Goal: Information Seeking & Learning: Learn about a topic

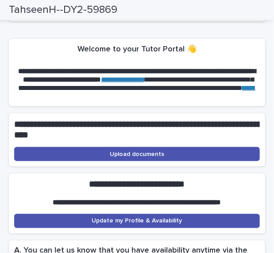
scroll to position [229, 0]
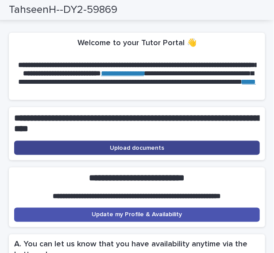
click at [145, 141] on link "Upload documents" at bounding box center [137, 148] width 246 height 14
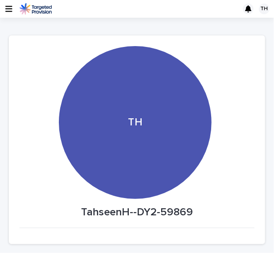
click at [161, 99] on div "TH" at bounding box center [135, 46] width 153 height 166
click at [12, 8] on icon "button" at bounding box center [8, 9] width 7 height 8
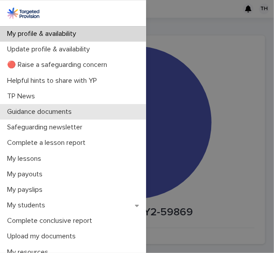
click at [68, 109] on p "Guidance documents" at bounding box center [41, 112] width 75 height 8
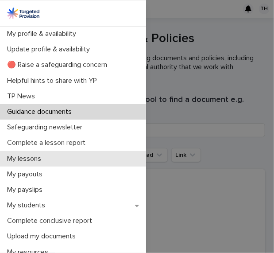
click at [20, 155] on p "My lessons" at bounding box center [26, 159] width 45 height 8
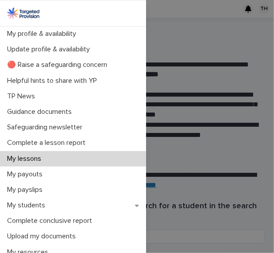
click at [26, 157] on p "My lessons" at bounding box center [26, 159] width 45 height 8
click at [210, 134] on div "My profile & availability Update profile & availability 🔴 Raise a safeguarding …" at bounding box center [137, 126] width 274 height 253
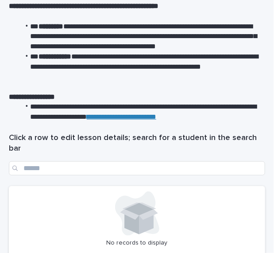
scroll to position [74, 0]
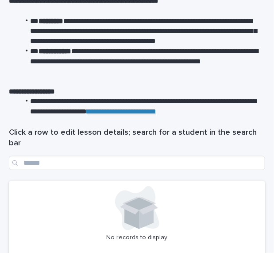
click at [139, 210] on icon at bounding box center [139, 205] width 38 height 17
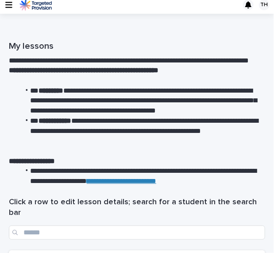
scroll to position [0, 0]
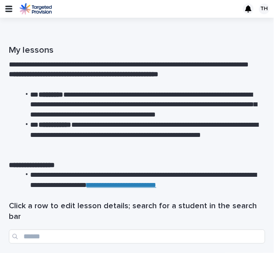
click at [8, 8] on icon "button" at bounding box center [8, 9] width 7 height 8
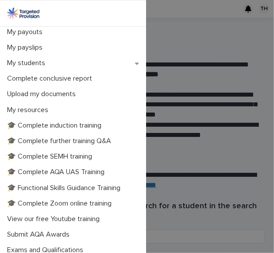
scroll to position [146, 0]
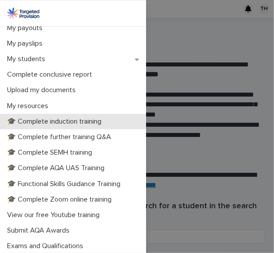
click at [97, 122] on p "🎓 Complete induction training" at bounding box center [56, 121] width 105 height 8
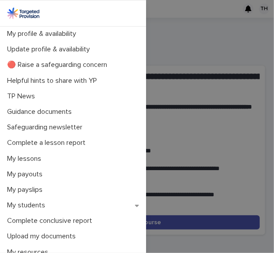
click at [262, 54] on div "My profile & availability Update profile & availability 🔴 Raise a safeguarding …" at bounding box center [137, 126] width 274 height 253
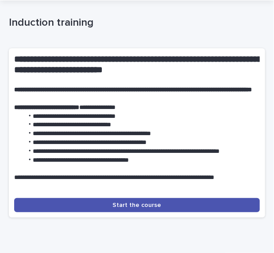
scroll to position [31, 0]
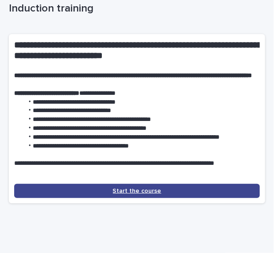
click at [148, 194] on span "Start the course" at bounding box center [137, 191] width 49 height 6
